Goal: Navigation & Orientation: Find specific page/section

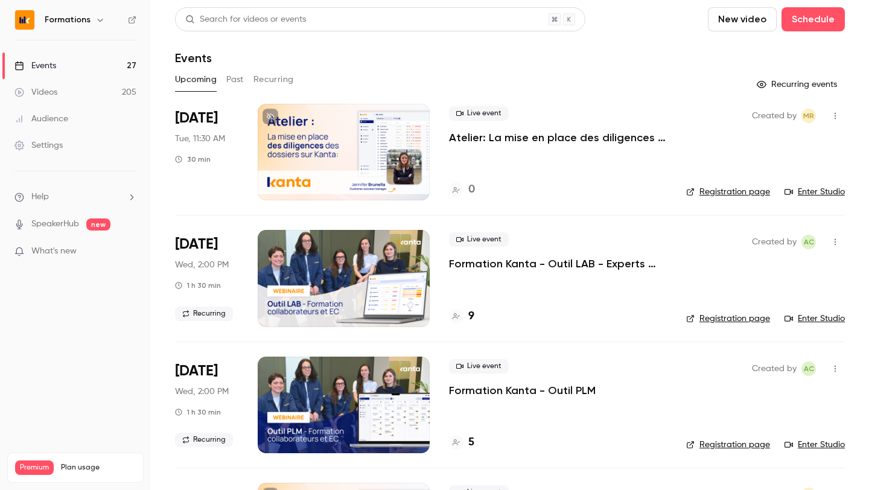
click at [262, 82] on button "Recurring" at bounding box center [273, 79] width 40 height 19
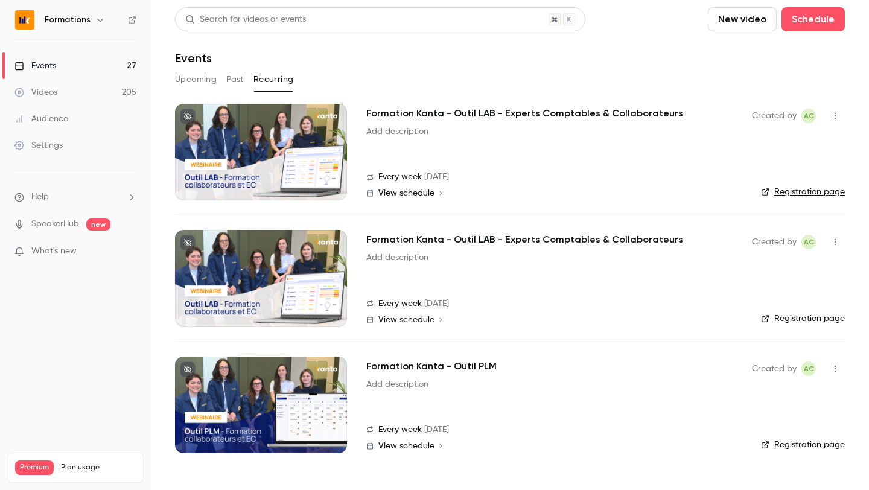
click at [91, 14] on div "Formations" at bounding box center [82, 20] width 74 height 14
click at [95, 21] on icon "button" at bounding box center [100, 20] width 10 height 10
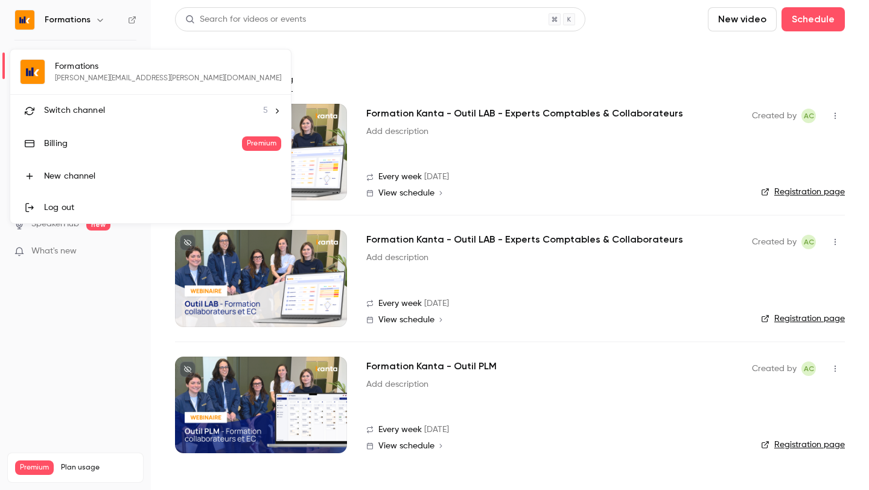
click at [81, 104] on span "Switch channel" at bounding box center [74, 110] width 61 height 13
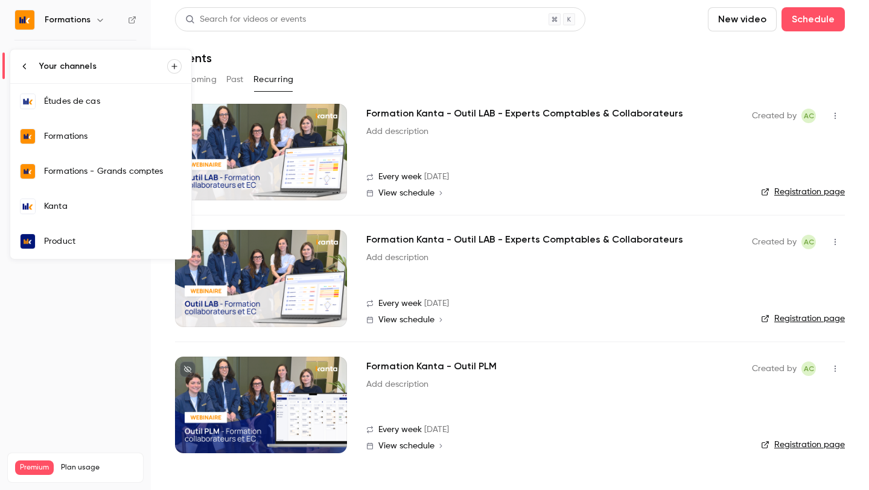
click at [74, 209] on div "Kanta" at bounding box center [113, 206] width 138 height 12
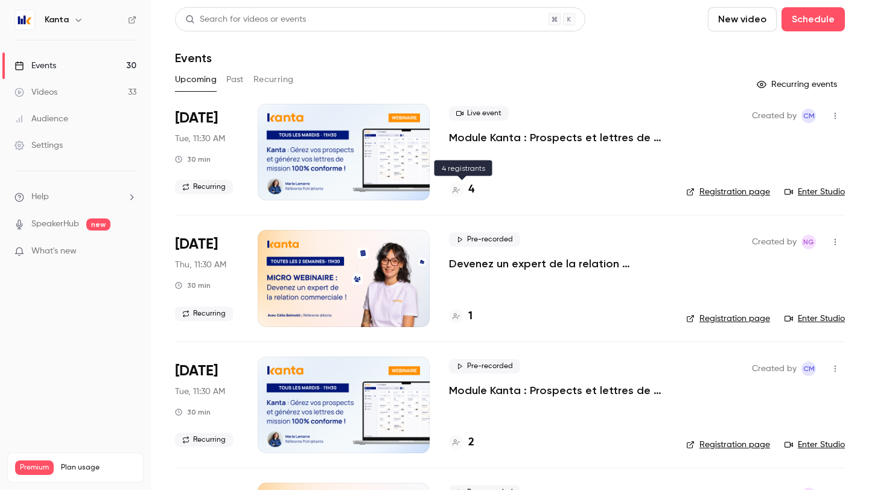
click at [469, 183] on h4 "4" at bounding box center [471, 190] width 6 height 16
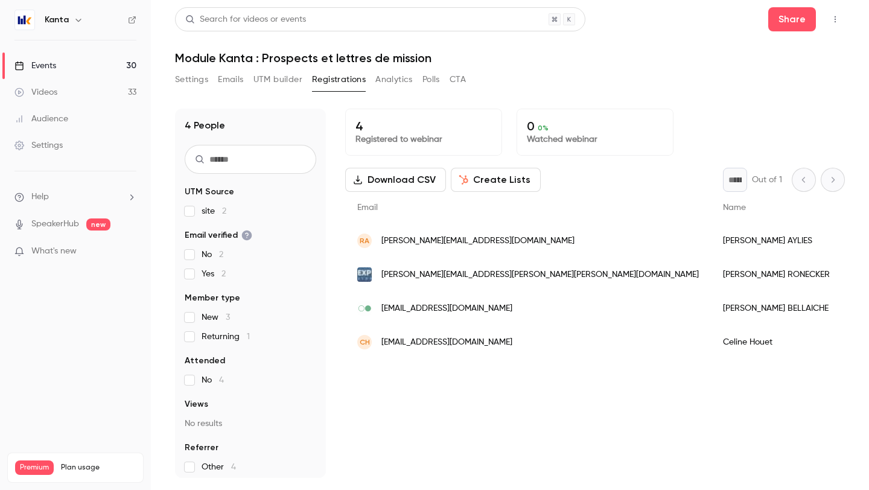
click at [836, 13] on button "button" at bounding box center [834, 19] width 19 height 19
click at [773, 51] on div "Enter Studio" at bounding box center [789, 50] width 92 height 12
